Goal: Task Accomplishment & Management: Manage account settings

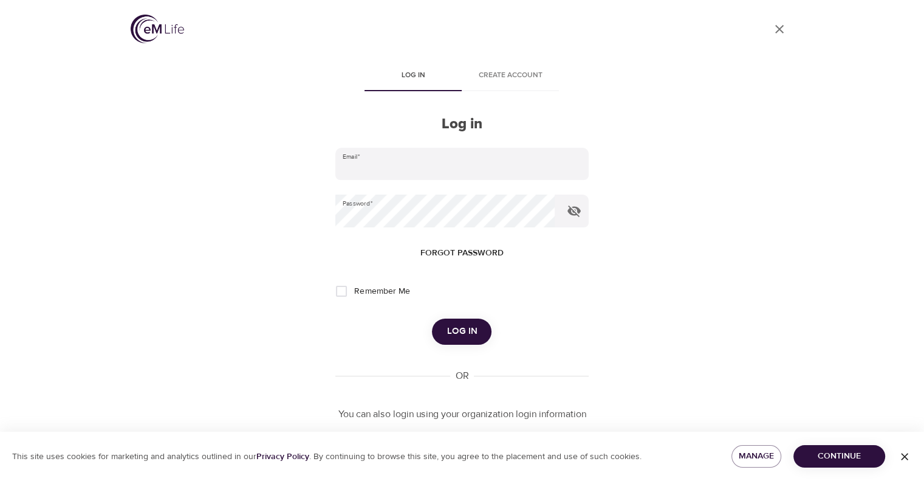
type input "[PERSON_NAME][EMAIL_ADDRESS][PERSON_NAME][DOMAIN_NAME]"
click at [477, 334] on button "Log in" at bounding box center [462, 331] width 60 height 26
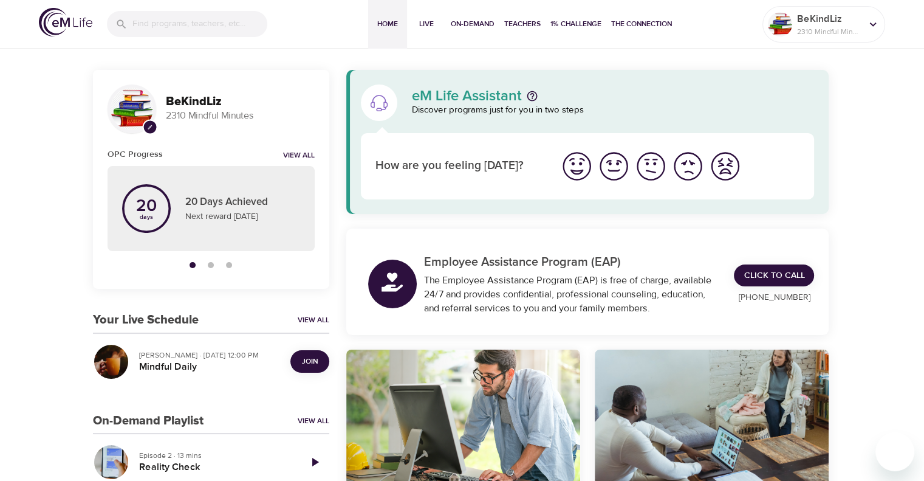
click at [316, 360] on span "Join" at bounding box center [310, 361] width 16 height 13
